Goal: Find specific page/section: Find specific page/section

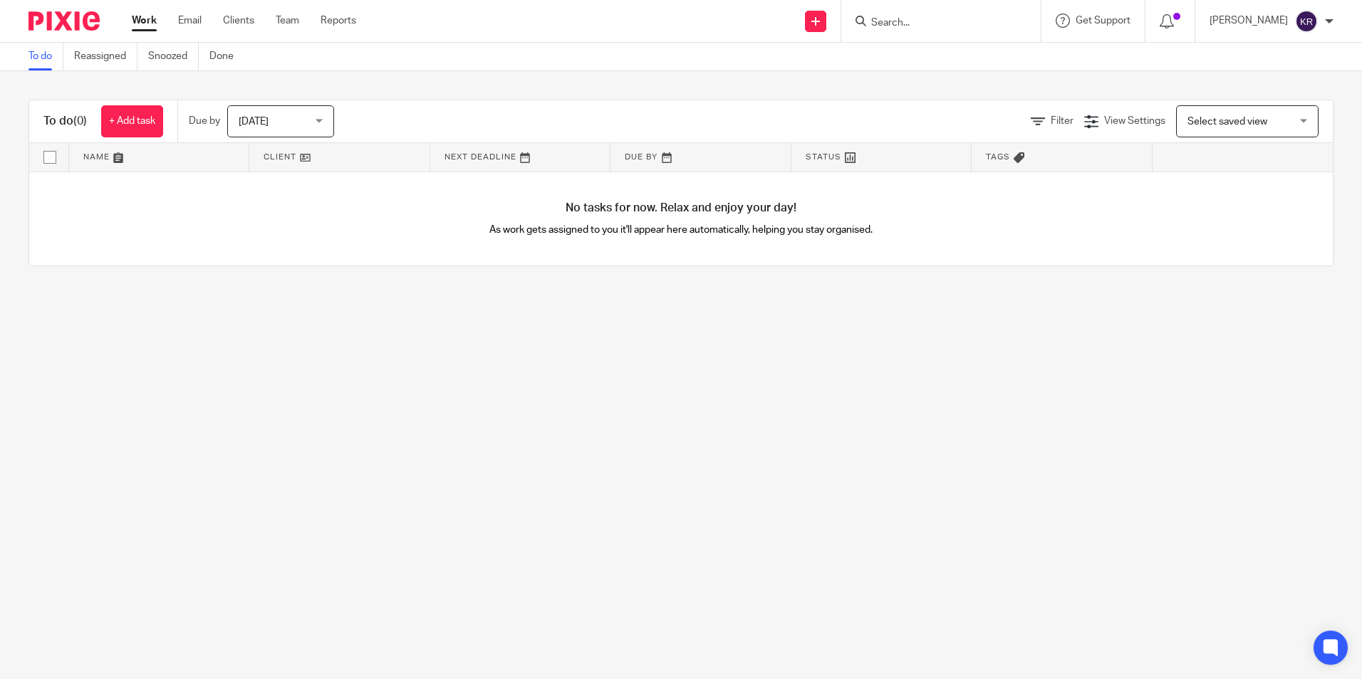
click at [918, 12] on form at bounding box center [946, 21] width 152 height 18
click at [1006, 32] on div at bounding box center [940, 21] width 199 height 42
click at [998, 27] on input "Search" at bounding box center [934, 23] width 128 height 13
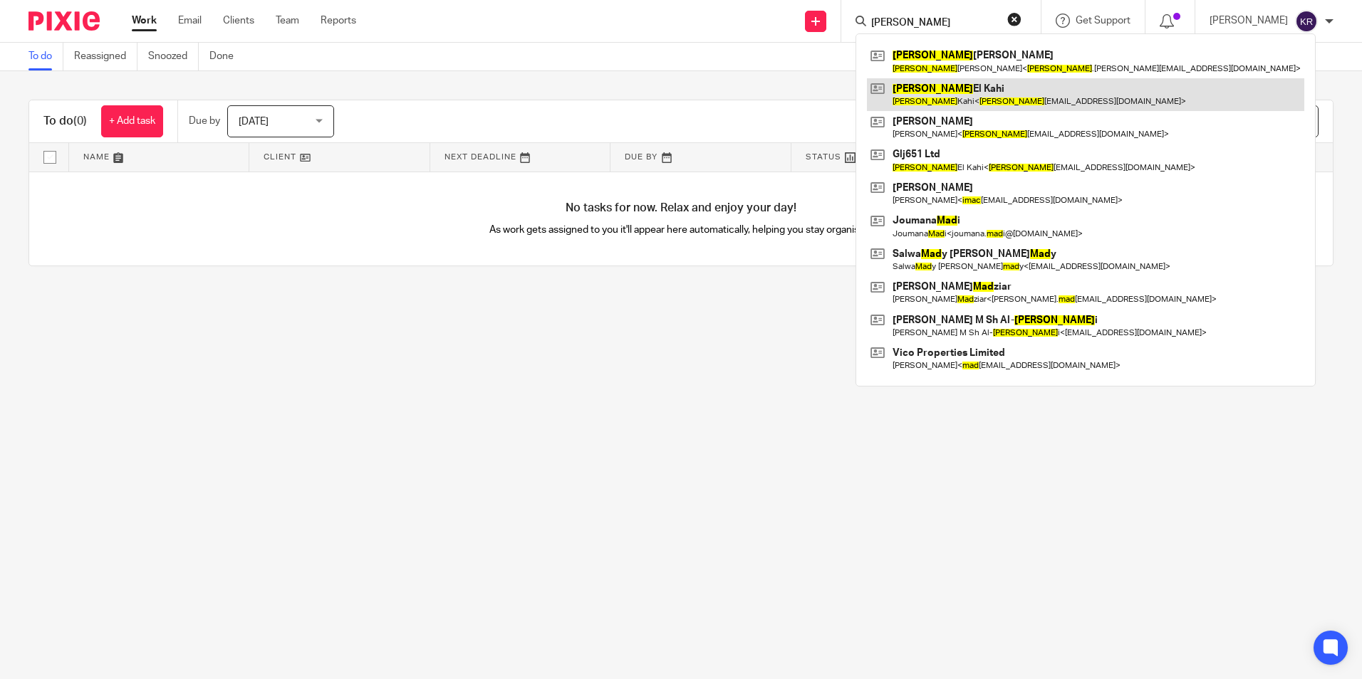
type input "imad"
click at [959, 93] on link at bounding box center [1085, 94] width 437 height 33
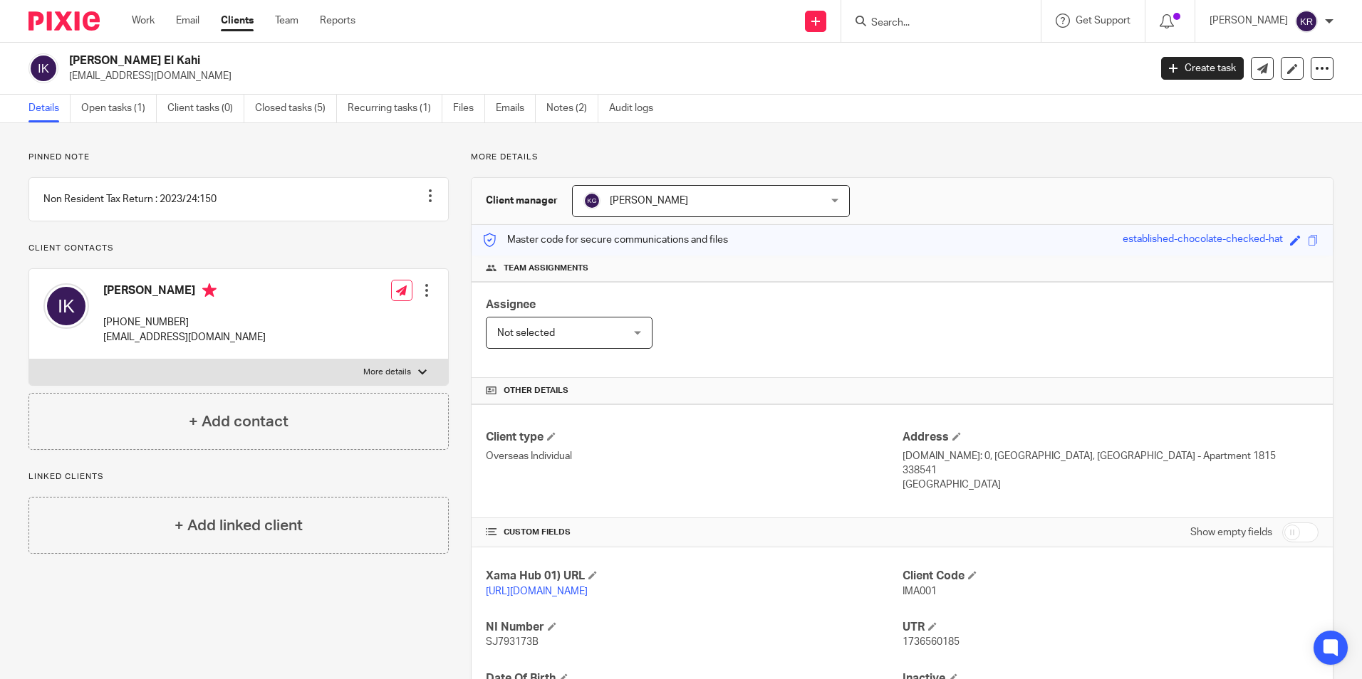
click at [926, 25] on input "Search" at bounding box center [934, 23] width 128 height 13
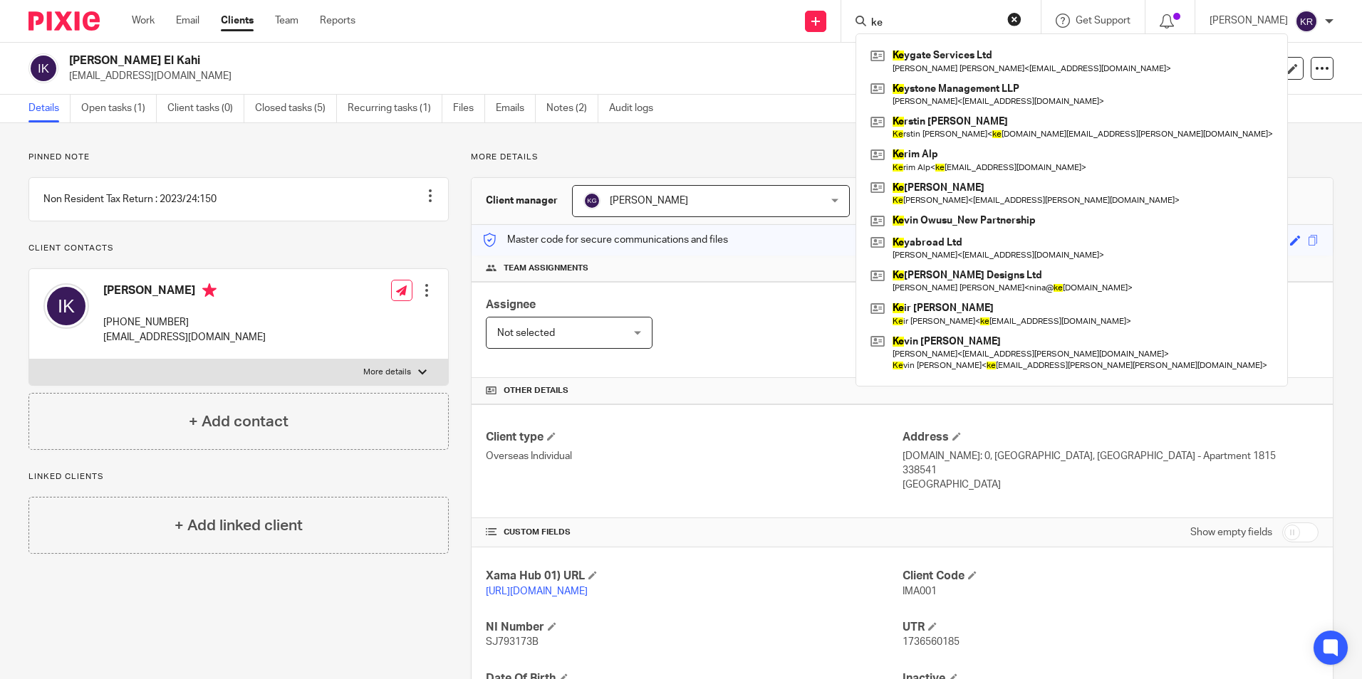
type input "k"
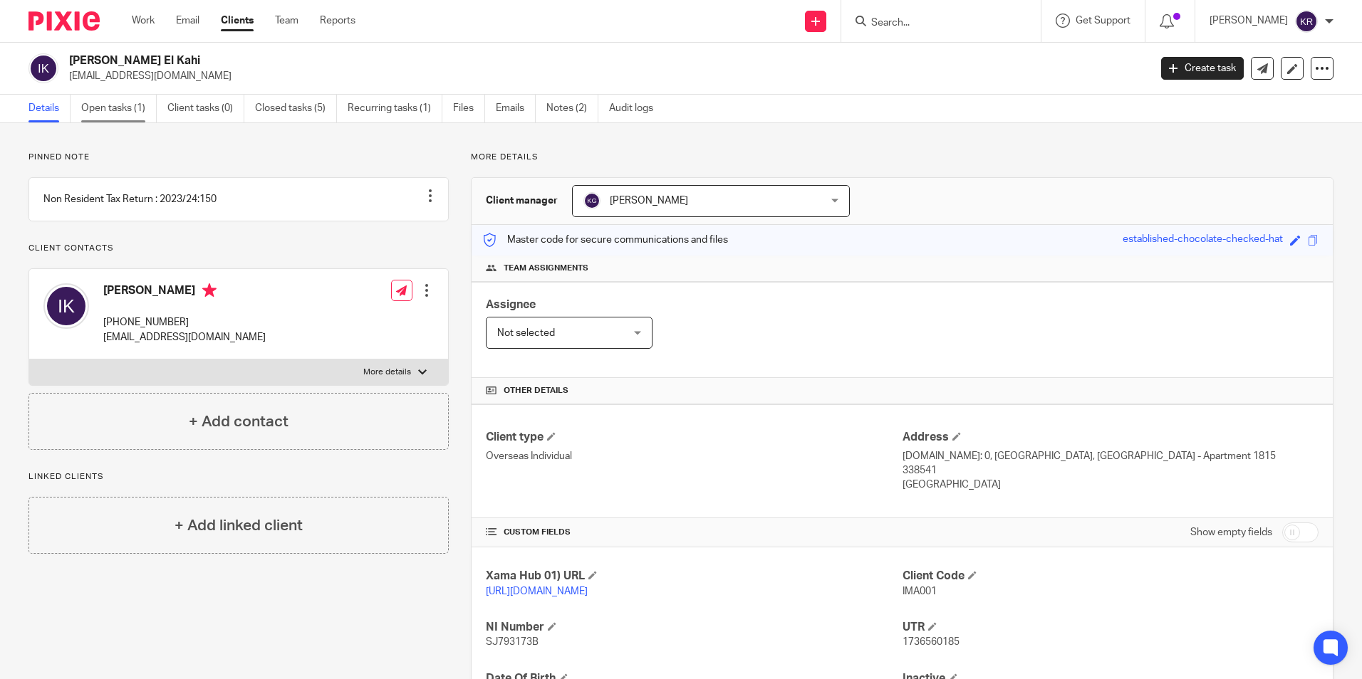
click at [142, 108] on link "Open tasks (1)" at bounding box center [118, 109] width 75 height 28
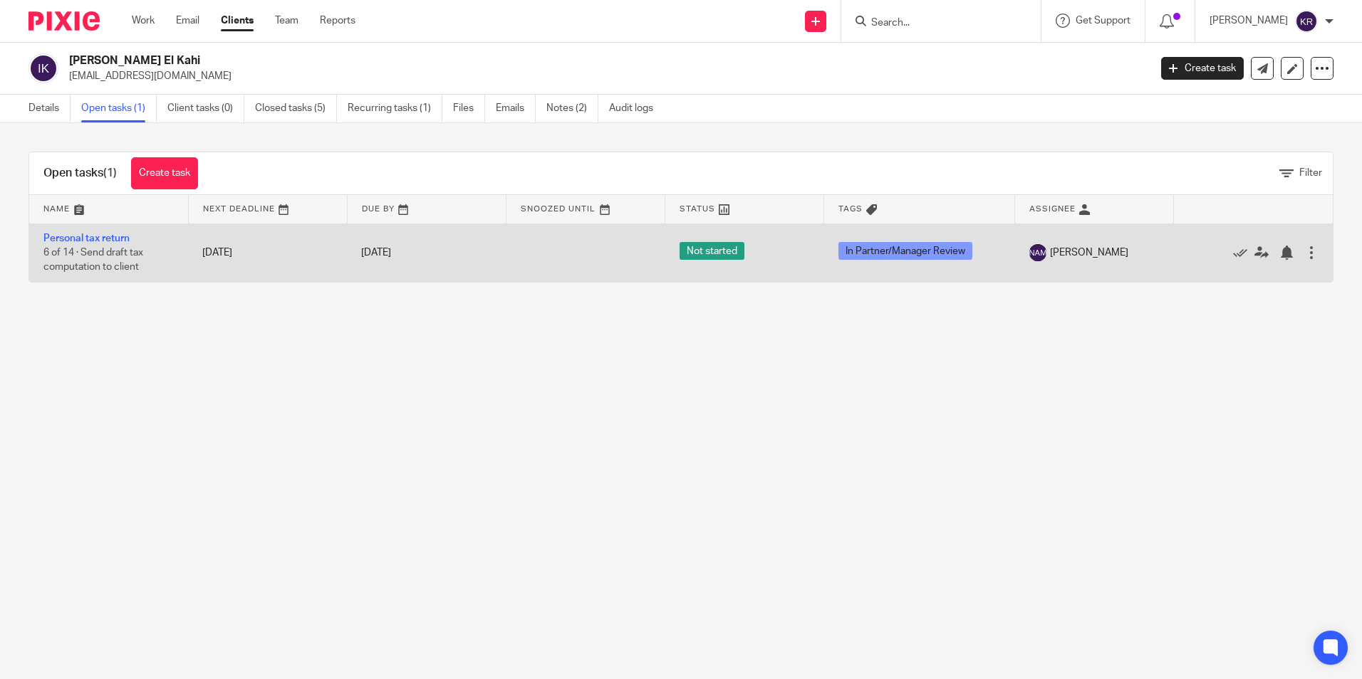
click at [308, 249] on td "5 Nov 2025" at bounding box center [267, 253] width 159 height 58
click at [112, 241] on link "Personal tax return" at bounding box center [86, 239] width 86 height 10
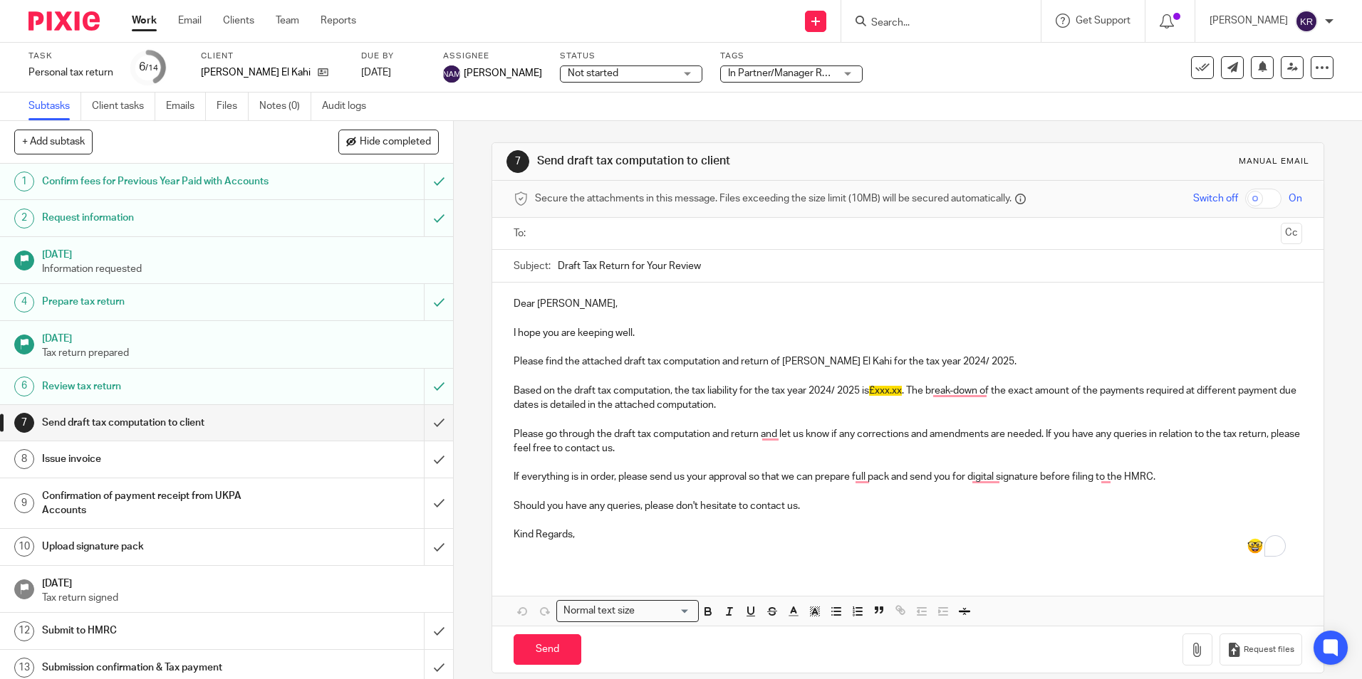
click at [997, 28] on input "Search" at bounding box center [934, 23] width 128 height 13
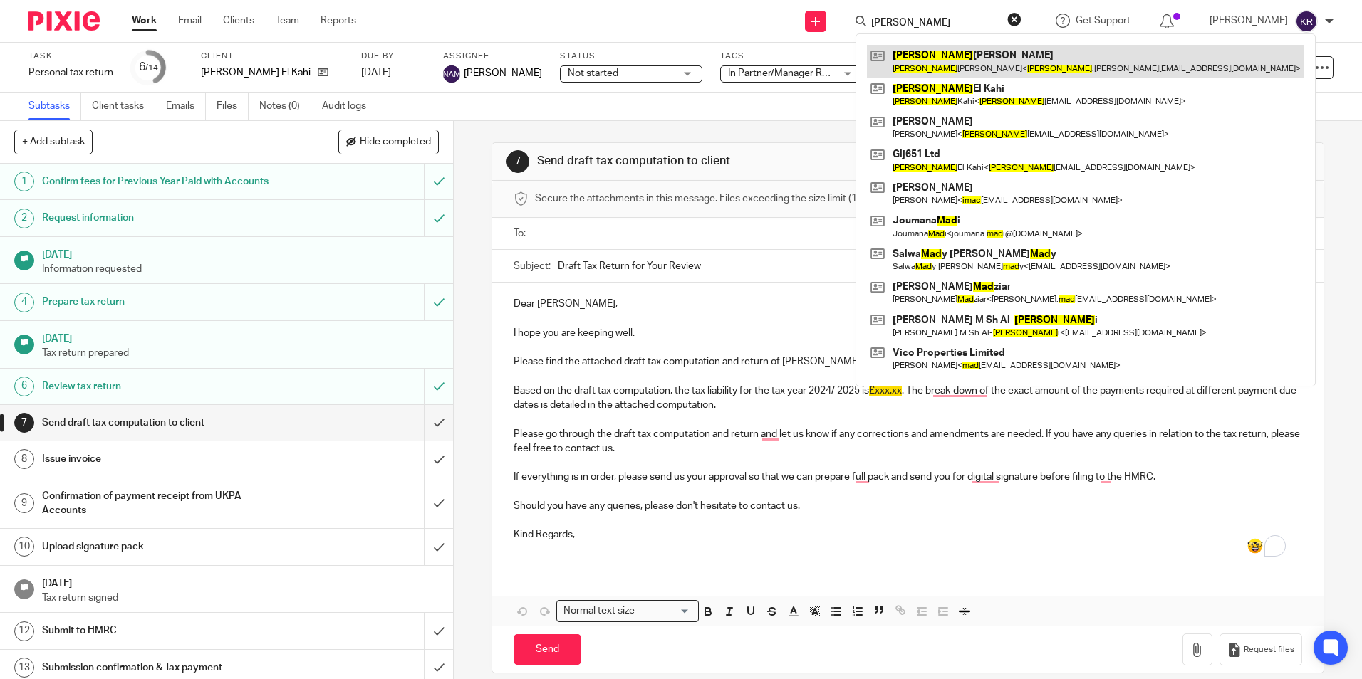
type input "[PERSON_NAME]"
click at [993, 58] on link at bounding box center [1085, 61] width 437 height 33
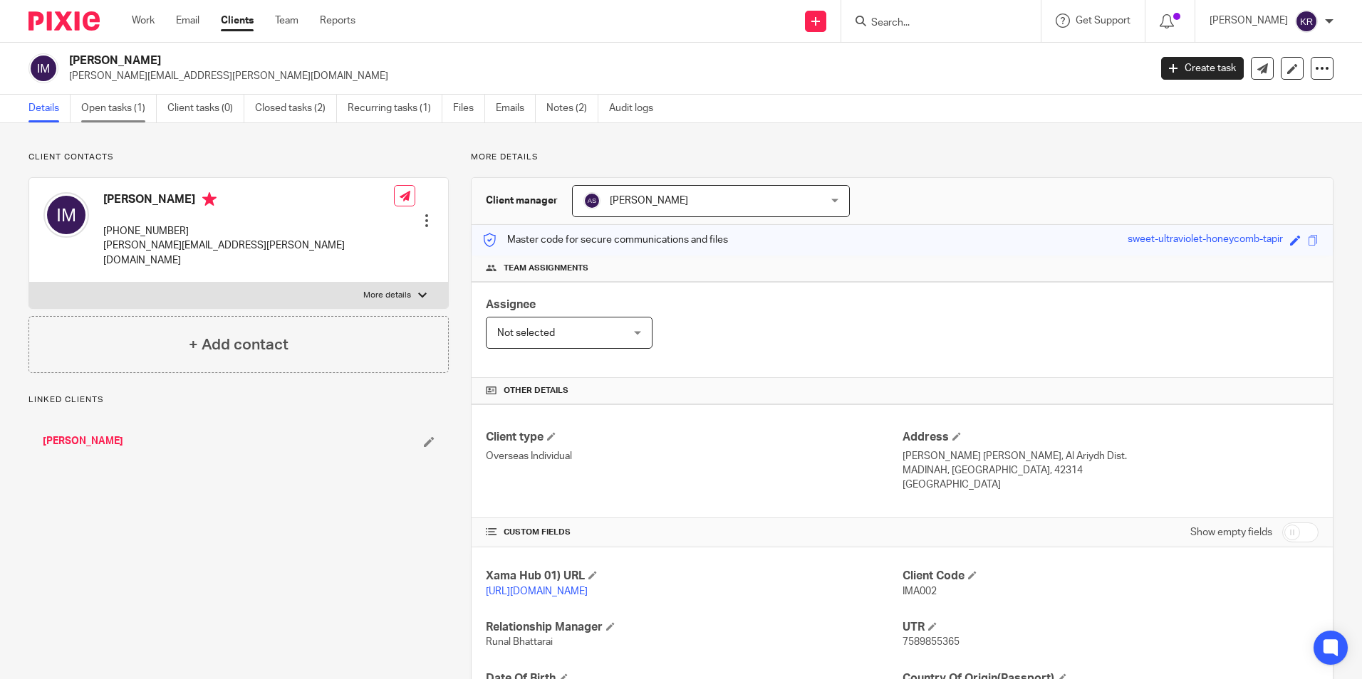
click at [126, 109] on link "Open tasks (1)" at bounding box center [118, 109] width 75 height 28
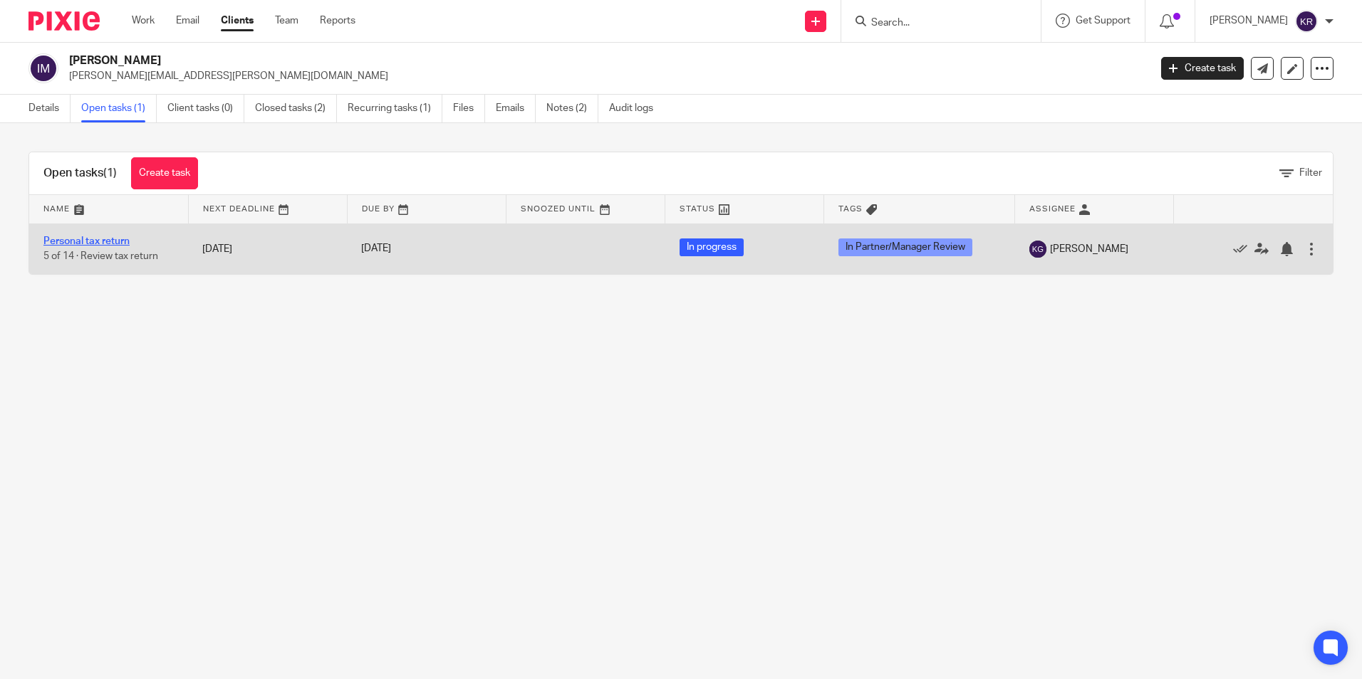
click at [88, 244] on link "Personal tax return" at bounding box center [86, 241] width 86 height 10
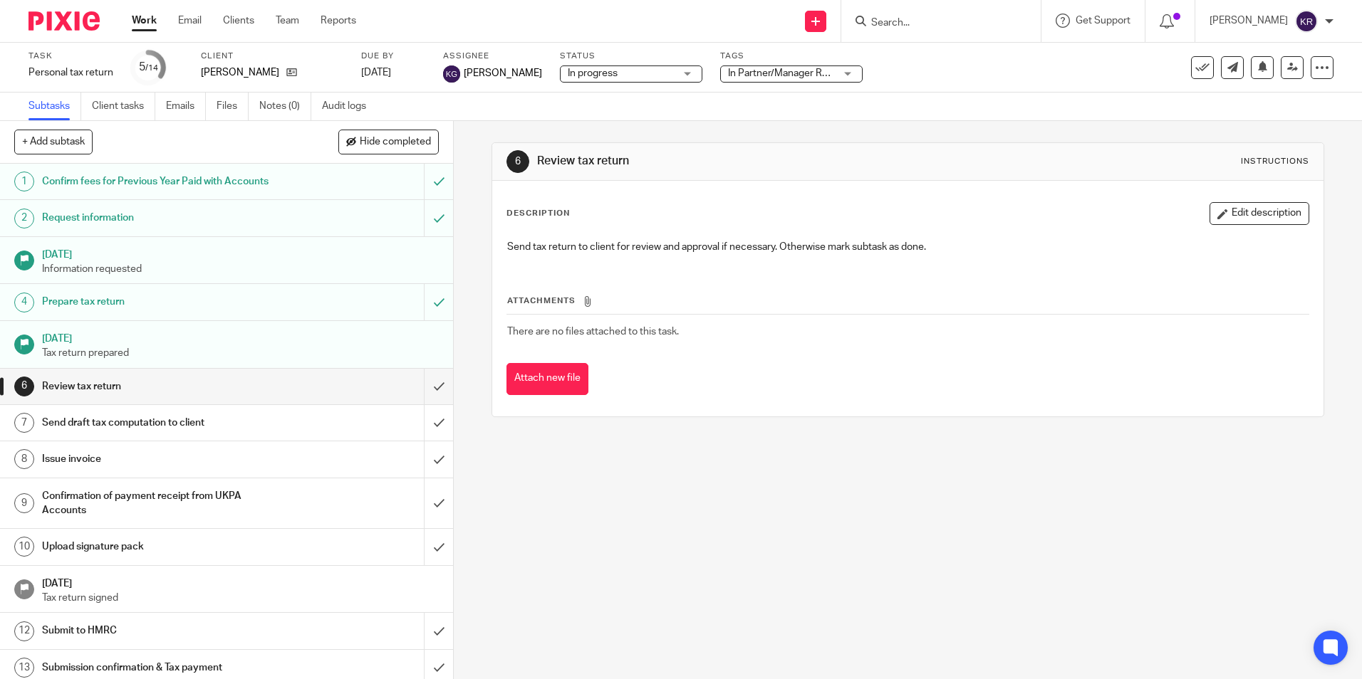
click at [165, 383] on h1 "Review tax return" at bounding box center [164, 386] width 245 height 21
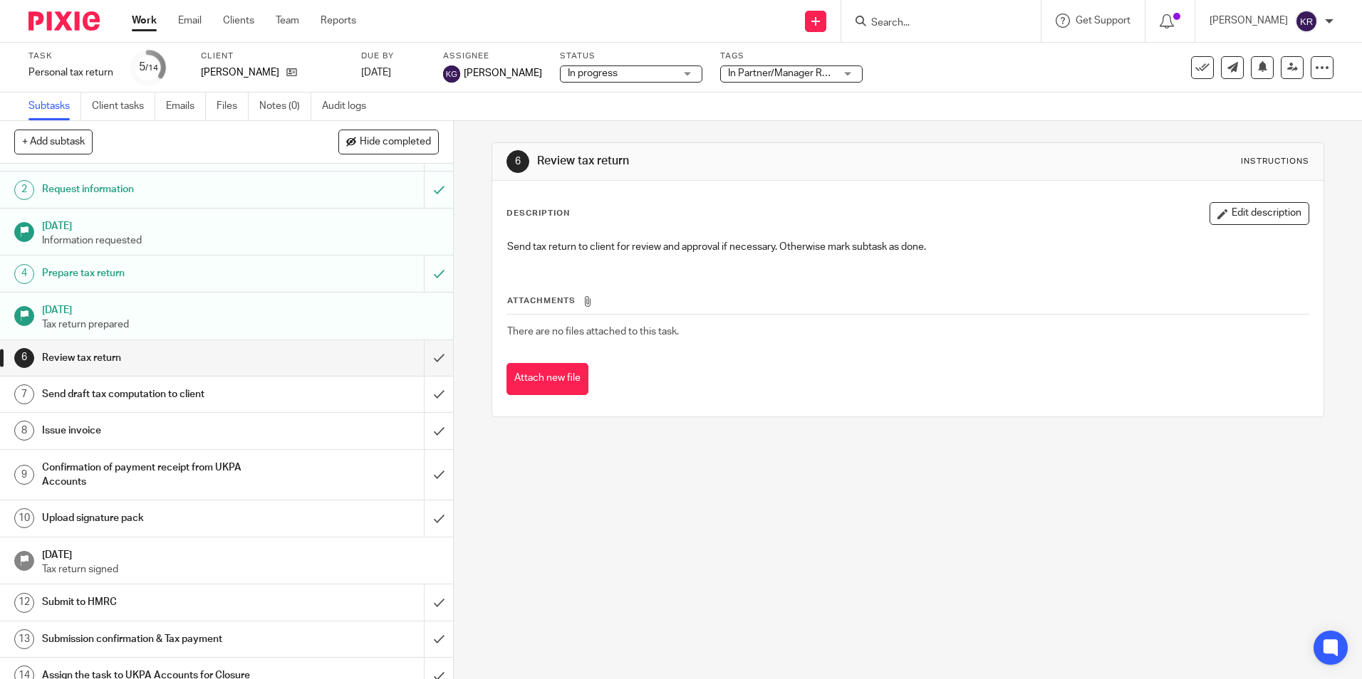
scroll to position [43, 0]
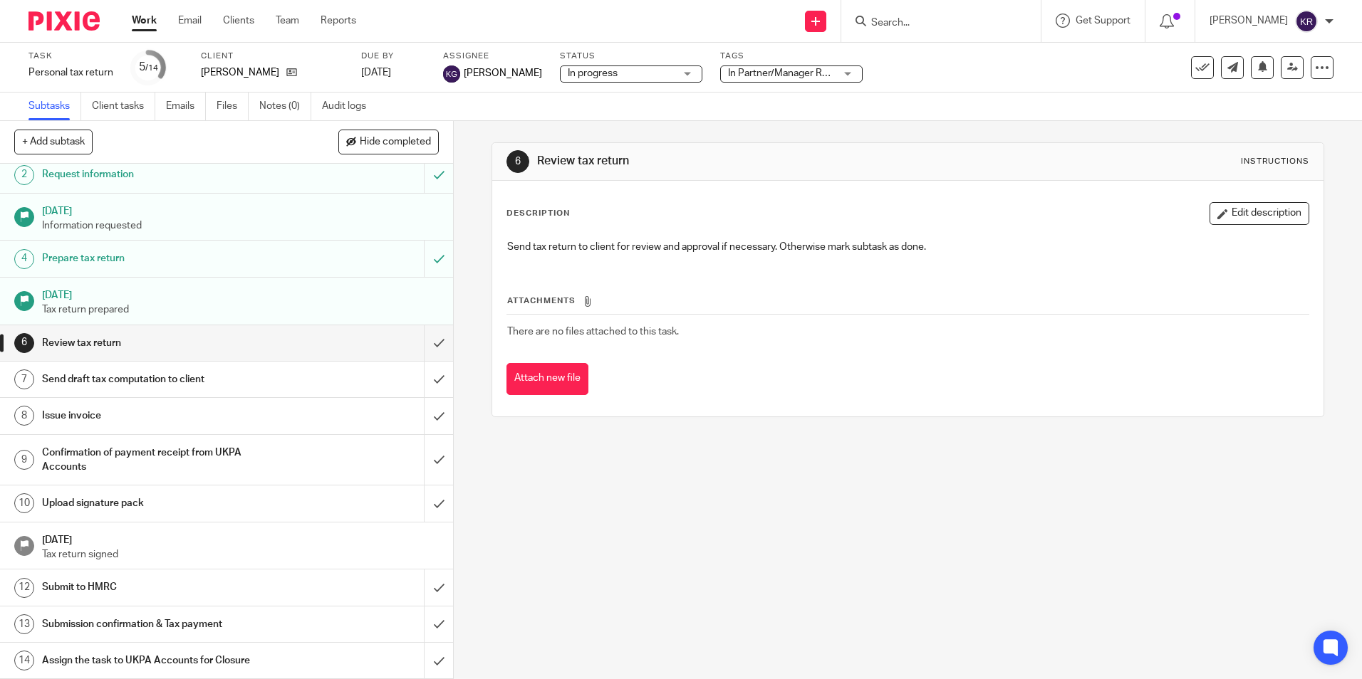
click at [255, 312] on p "Tax return prepared" at bounding box center [240, 310] width 397 height 14
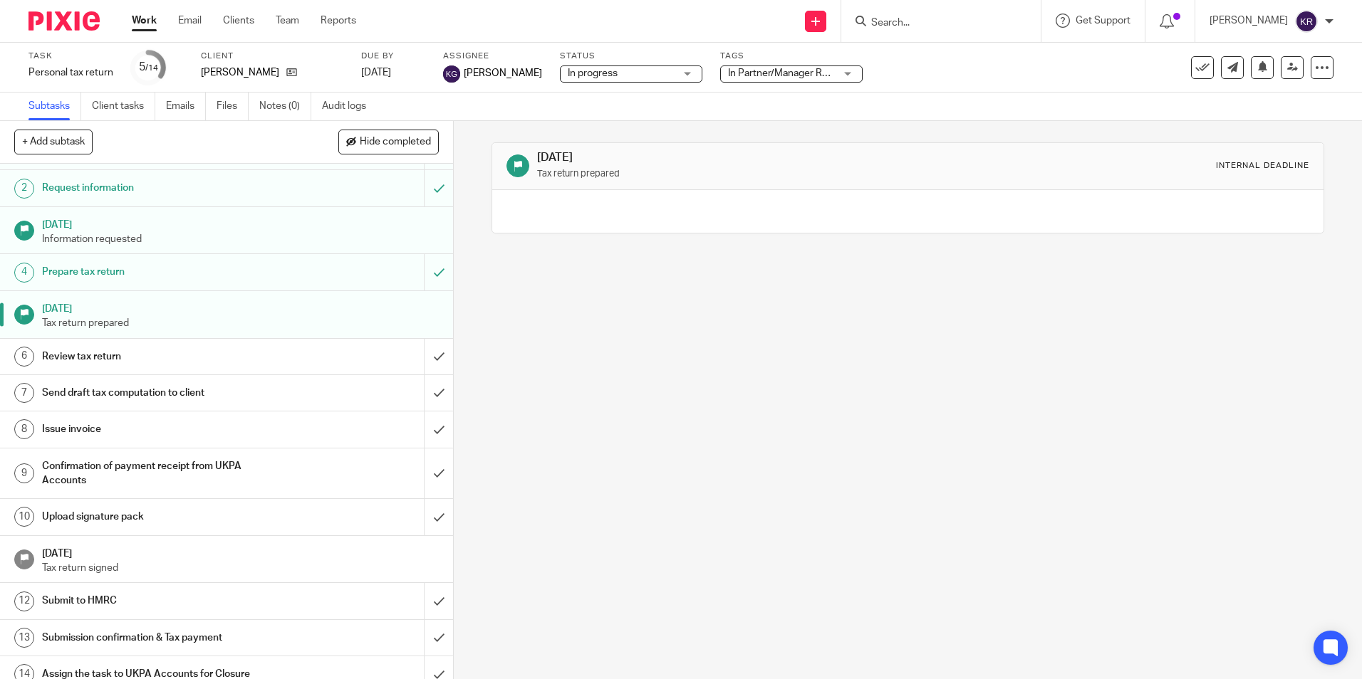
scroll to position [43, 0]
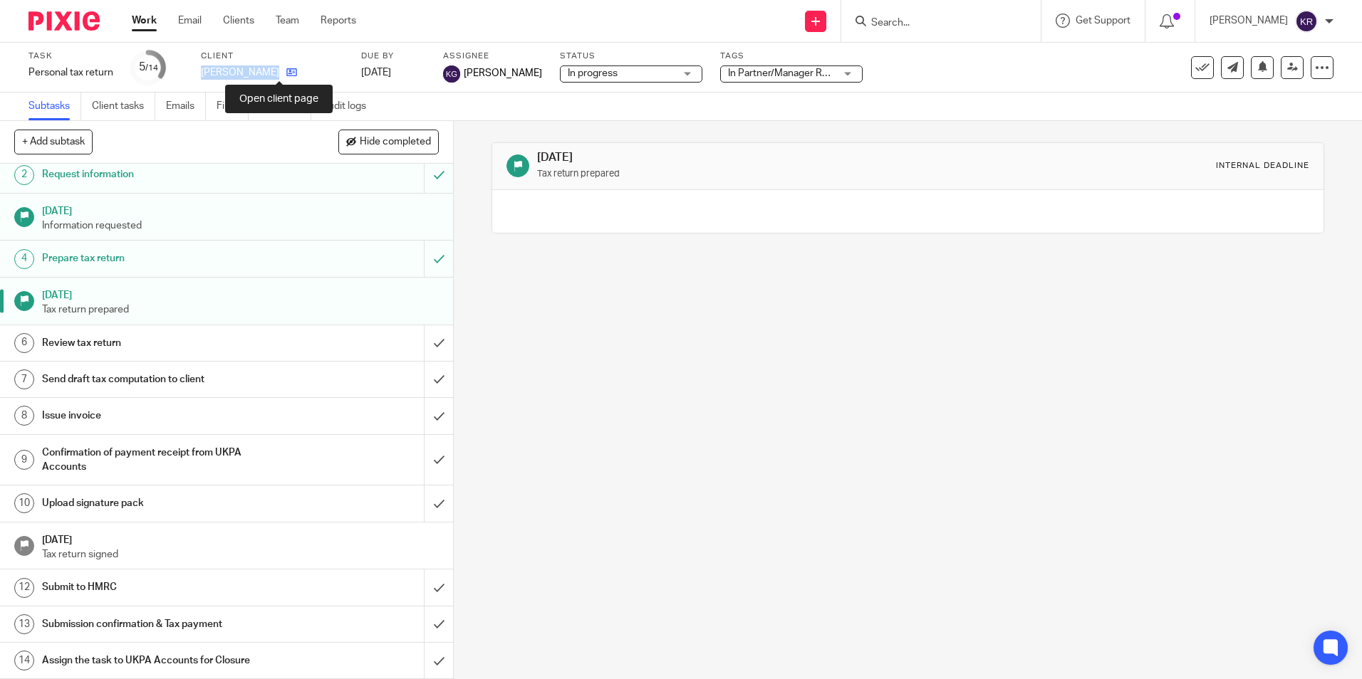
drag, startPoint x: 196, startPoint y: 71, endPoint x: 276, endPoint y: 71, distance: 79.8
click at [276, 71] on div "Task Personal tax return Save Personal tax return 5 /14 Client Imad Majdalani D…" at bounding box center [571, 68] width 1087 height 34
copy div "[PERSON_NAME]"
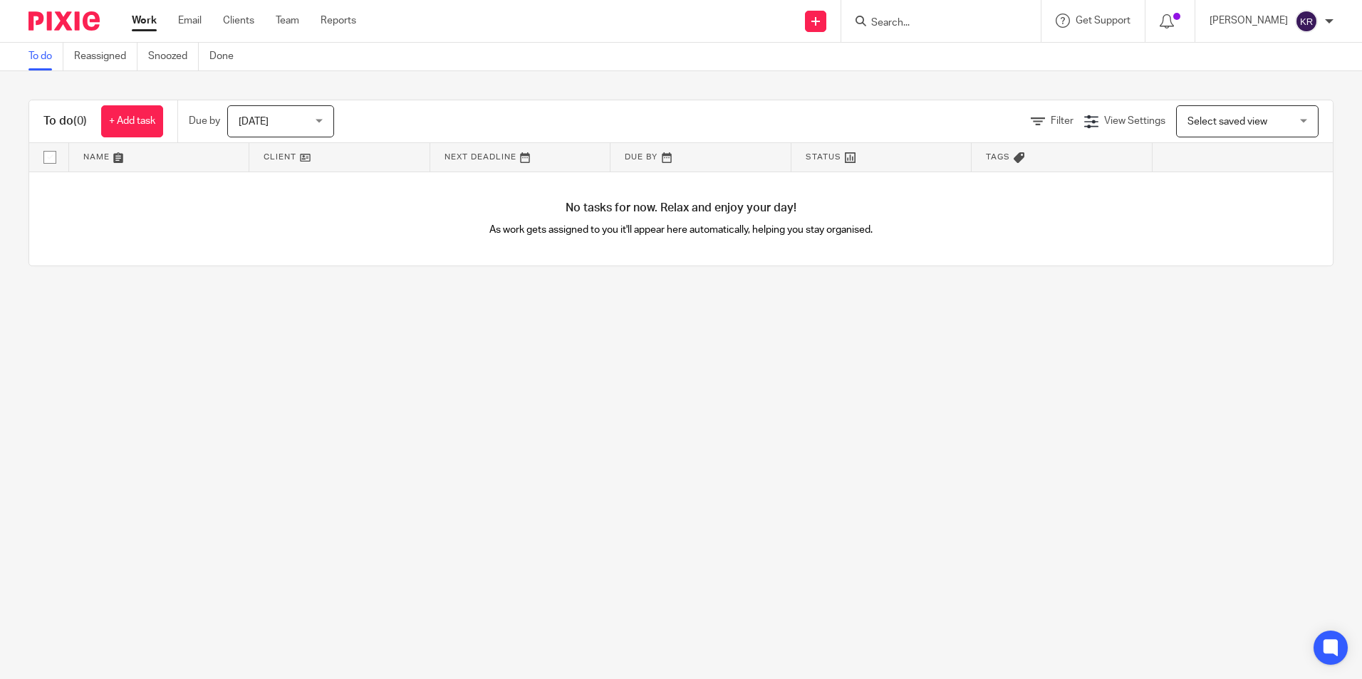
click at [979, 34] on div at bounding box center [940, 21] width 199 height 42
click at [968, 19] on input "Search" at bounding box center [934, 23] width 128 height 13
click at [976, 28] on input "Search" at bounding box center [934, 23] width 128 height 13
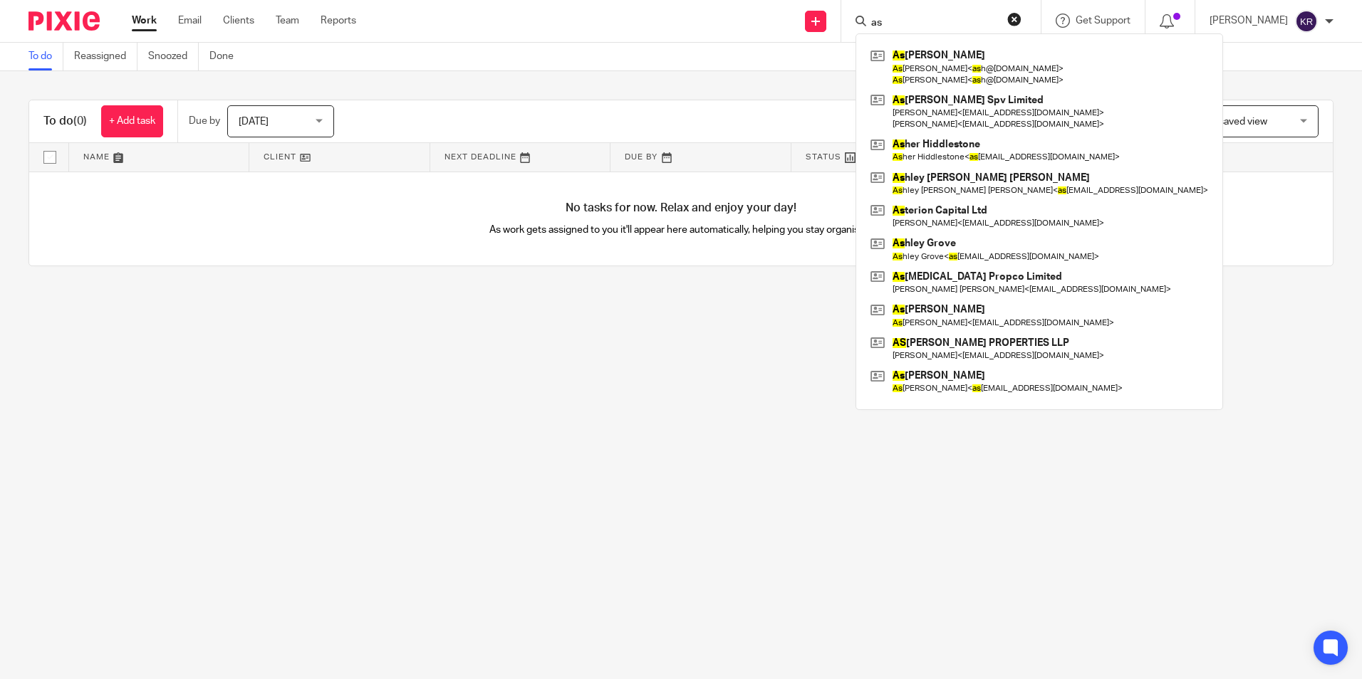
click at [961, 21] on input "as" at bounding box center [934, 23] width 128 height 13
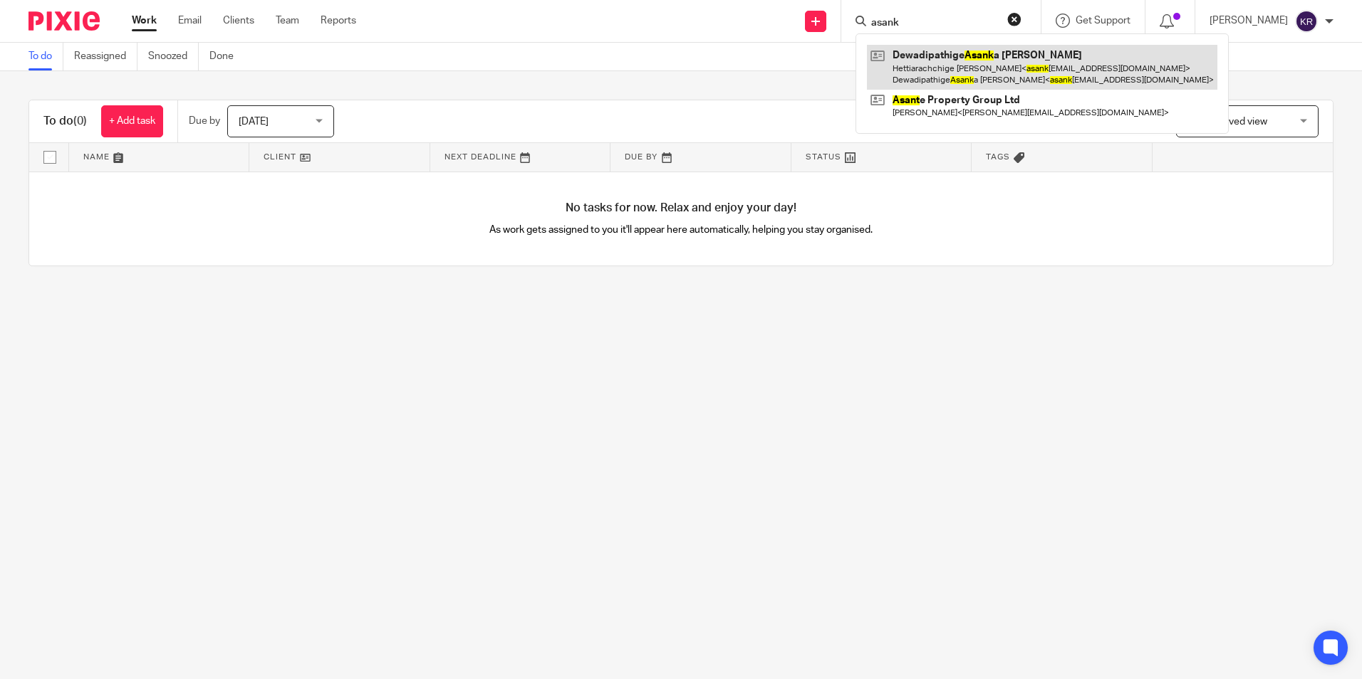
type input "asank"
click at [1015, 73] on link at bounding box center [1042, 67] width 350 height 44
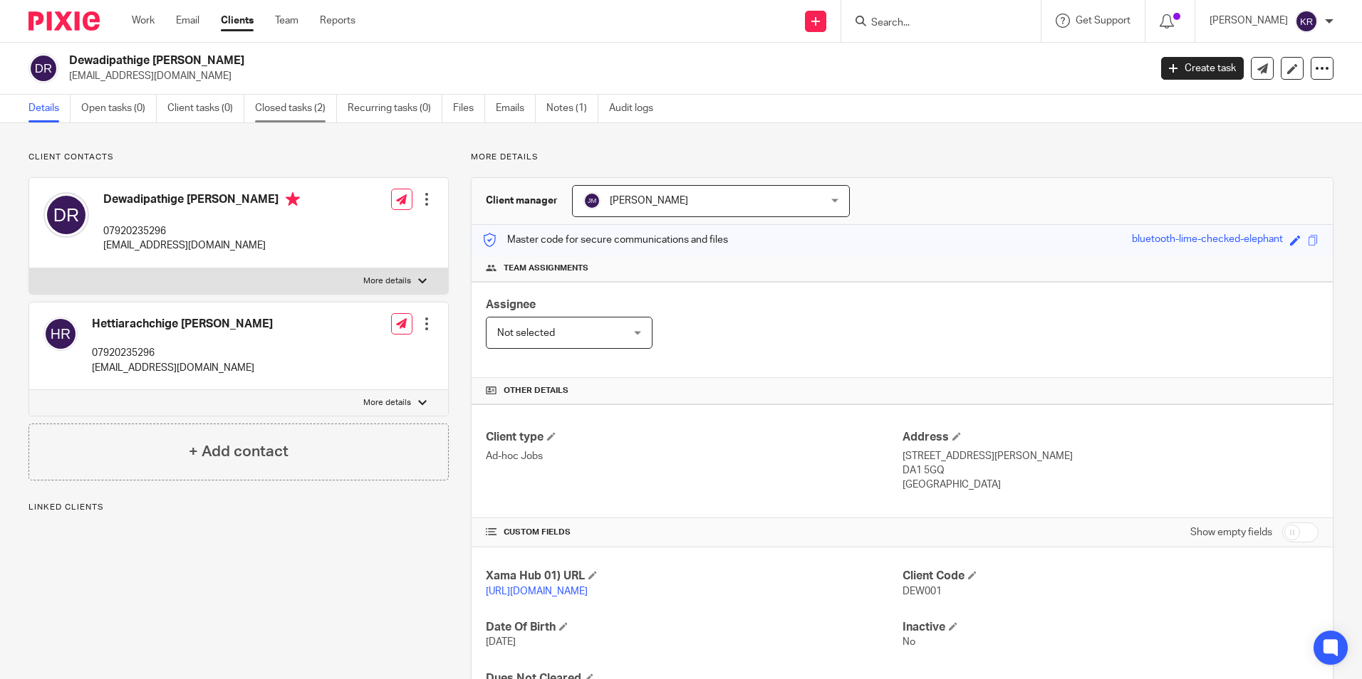
click at [268, 104] on link "Closed tasks (2)" at bounding box center [296, 109] width 82 height 28
